Goal: Information Seeking & Learning: Learn about a topic

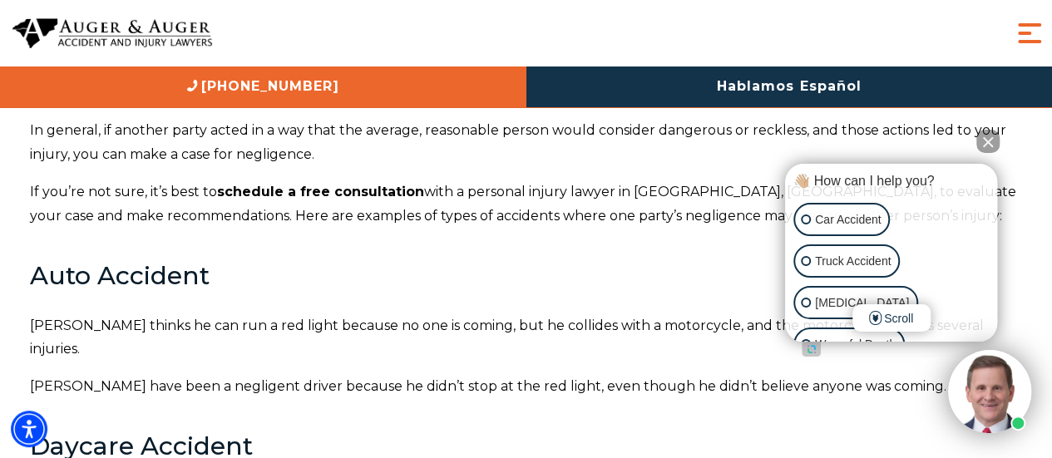
scroll to position [5613, 0]
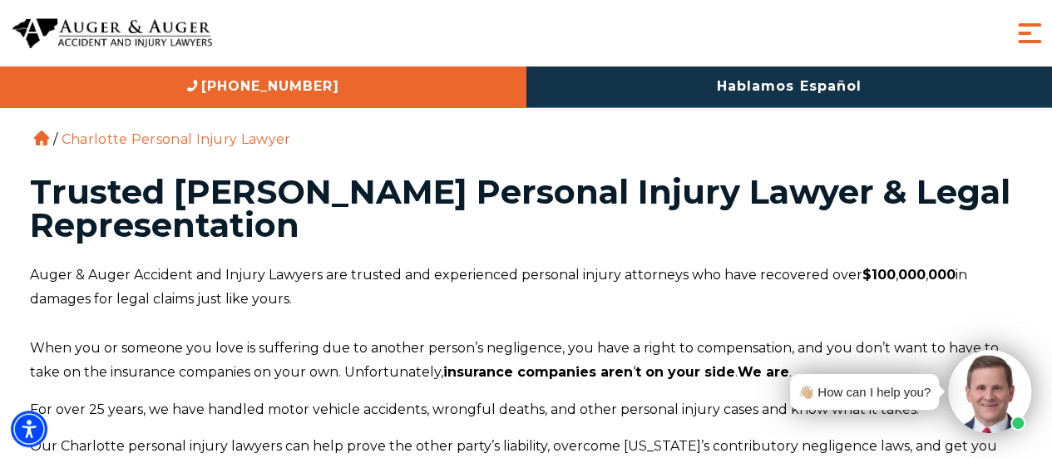
click at [1021, 34] on span "Menu" at bounding box center [1029, 33] width 33 height 33
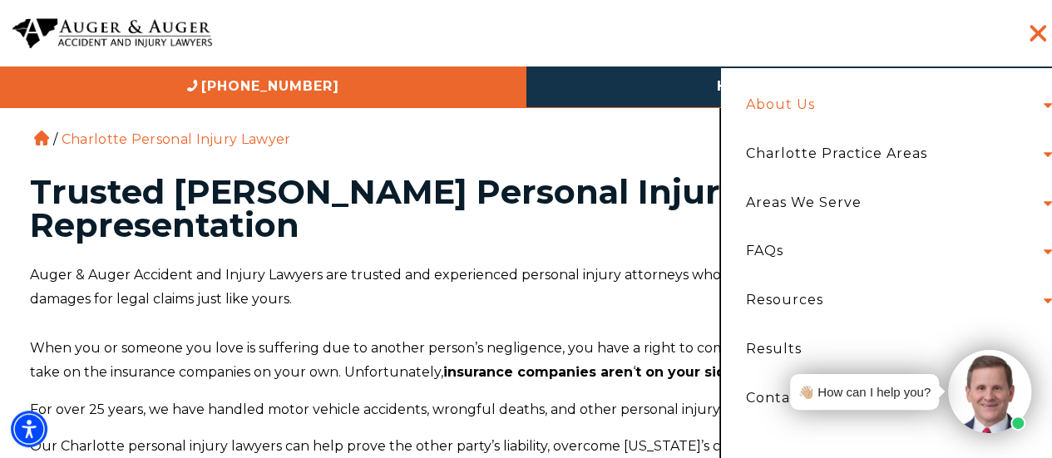
click at [788, 96] on link "About Us" at bounding box center [781, 105] width 94 height 49
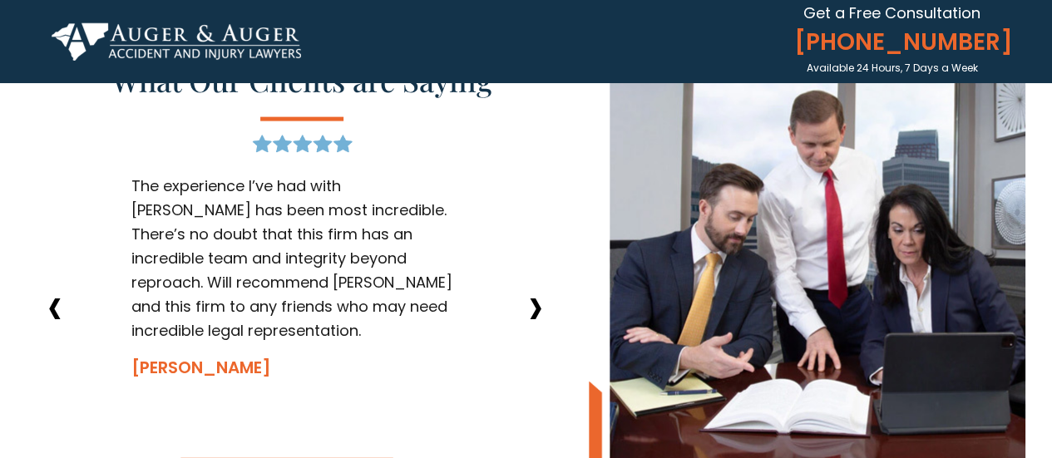
scroll to position [1746, 0]
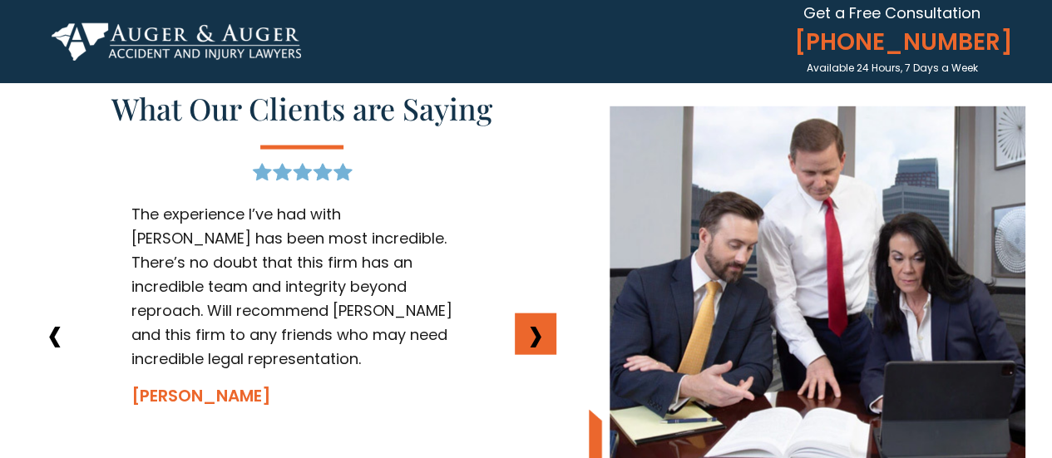
click at [537, 335] on strong "›" at bounding box center [535, 334] width 17 height 84
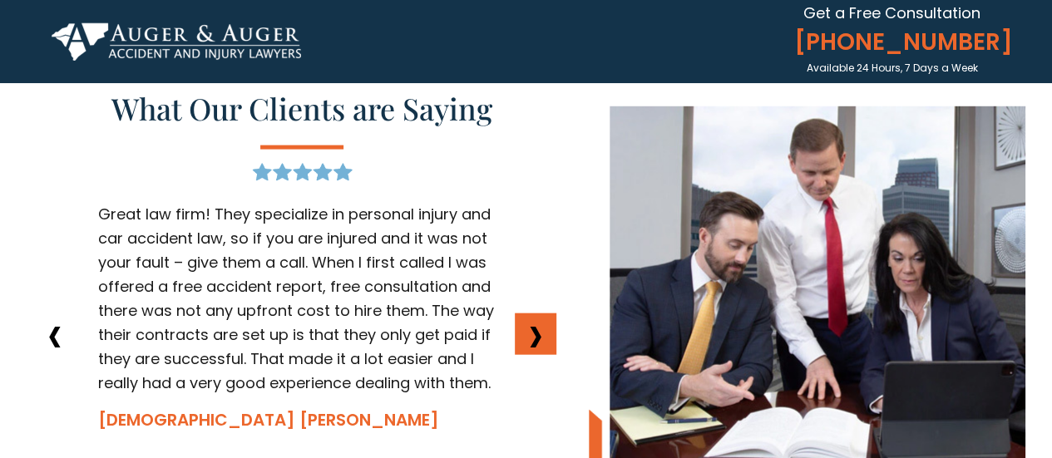
click at [536, 337] on strong "›" at bounding box center [535, 334] width 17 height 84
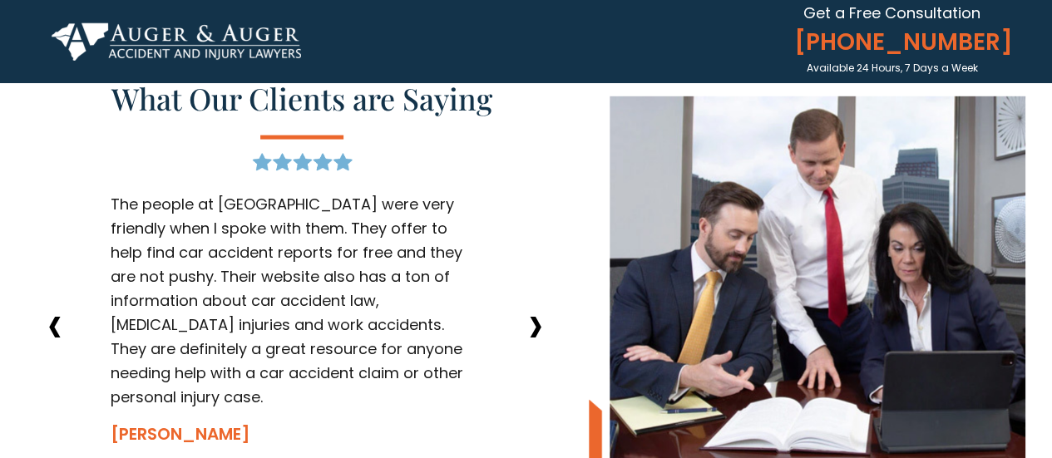
scroll to position [1560, 0]
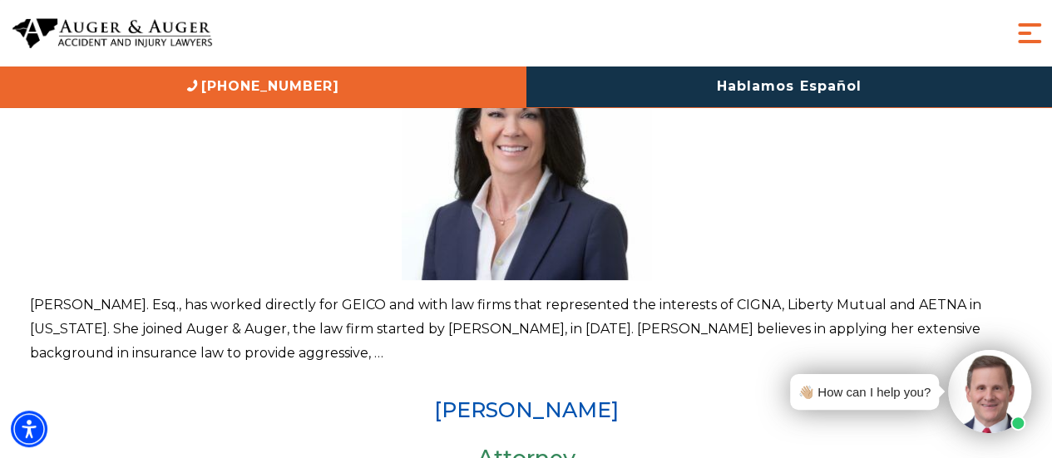
scroll to position [998, 0]
